Goal: Information Seeking & Learning: Compare options

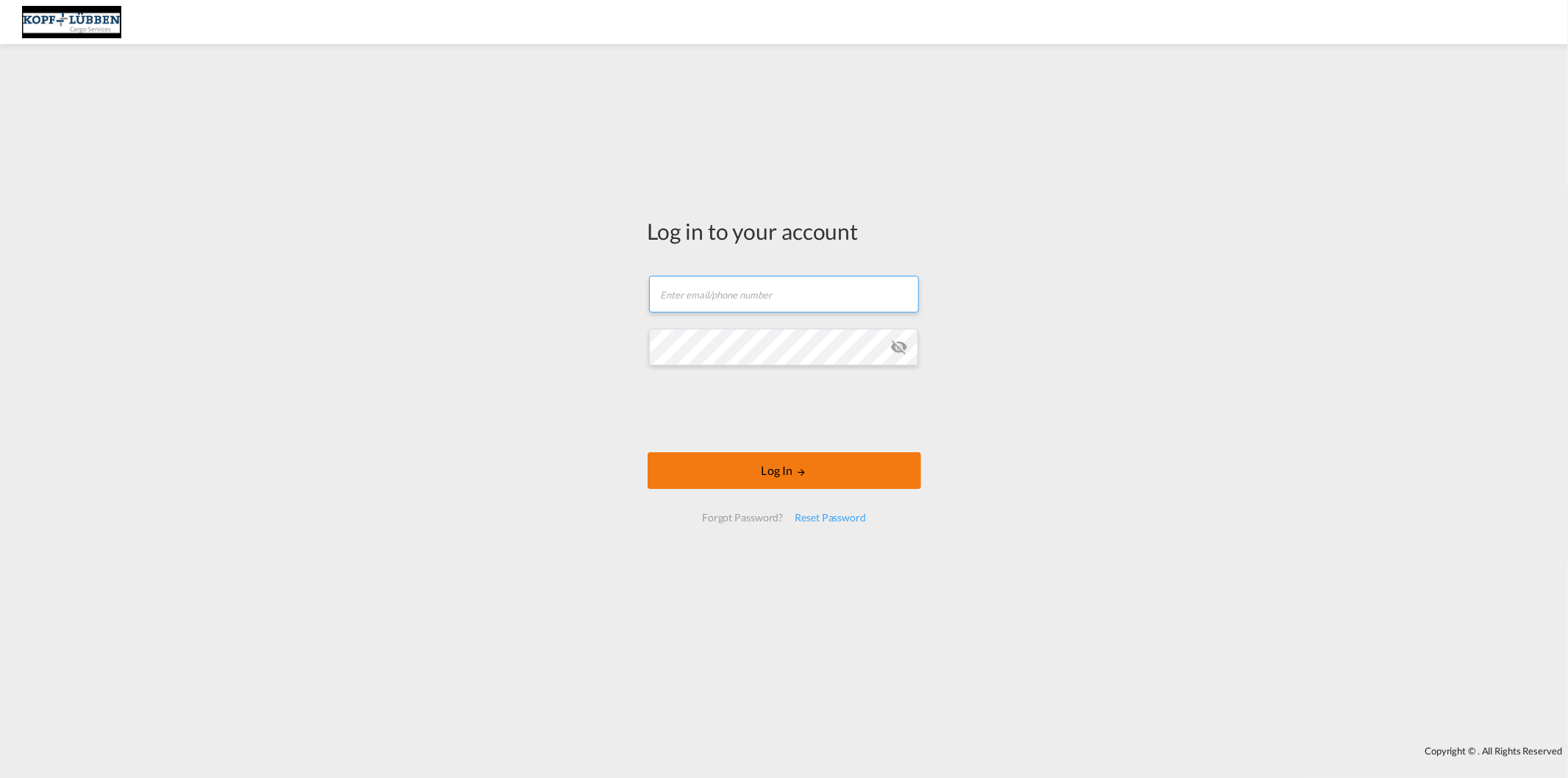
type input "[EMAIL_ADDRESS][PERSON_NAME][DOMAIN_NAME]"
click at [750, 465] on button "Log In" at bounding box center [784, 471] width 273 height 37
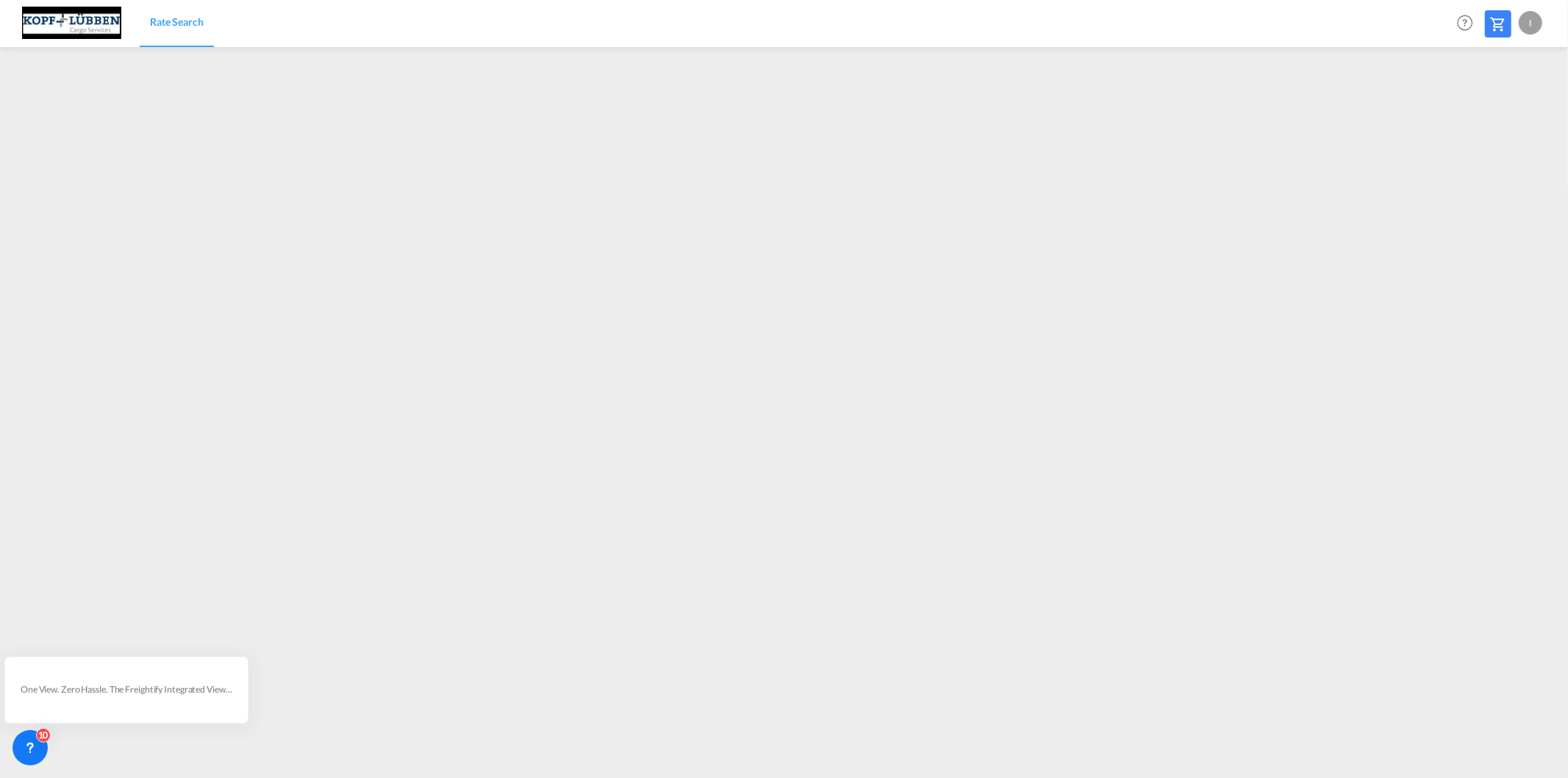
click at [1529, 17] on div "I" at bounding box center [1530, 23] width 24 height 24
click at [1504, 110] on button "Logout" at bounding box center [1513, 113] width 95 height 29
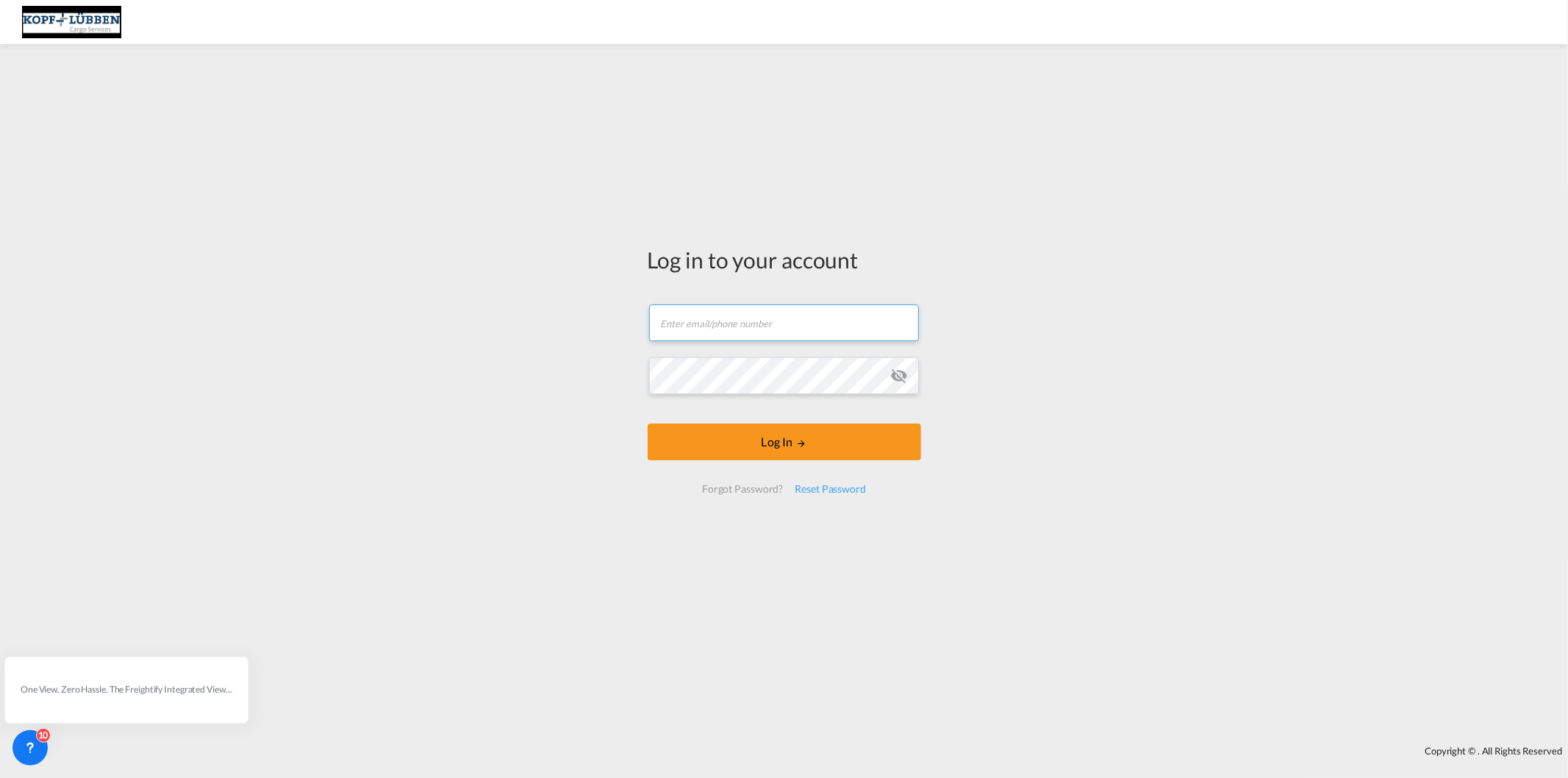
type input "[EMAIL_ADDRESS][PERSON_NAME][DOMAIN_NAME]"
